Goal: Find specific page/section: Find specific page/section

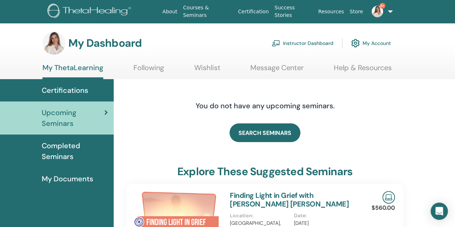
click at [309, 46] on link "Instructor Dashboard" at bounding box center [302, 43] width 62 height 16
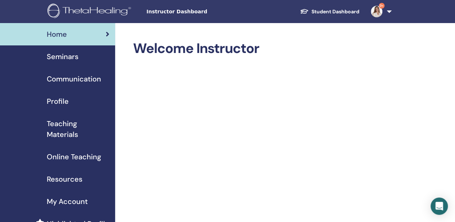
click at [65, 55] on span "Seminars" at bounding box center [63, 56] width 32 height 11
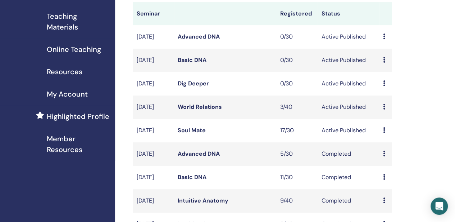
scroll to position [108, 0]
